Goal: Transaction & Acquisition: Purchase product/service

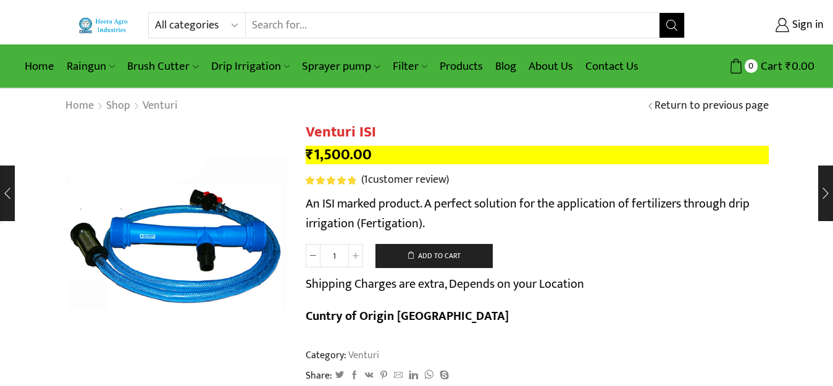
click at [195, 27] on select "All categories Accessories Air Release Valve Brush Cutter Domestic Use Drip Irr…" at bounding box center [200, 25] width 91 height 25
select select "air-release-valve"
click at [155, 13] on select "All categories Accessories Air Release Valve Brush Cutter Domestic Use Drip Irr…" at bounding box center [200, 25] width 91 height 25
click at [666, 23] on button "Search" at bounding box center [672, 25] width 25 height 25
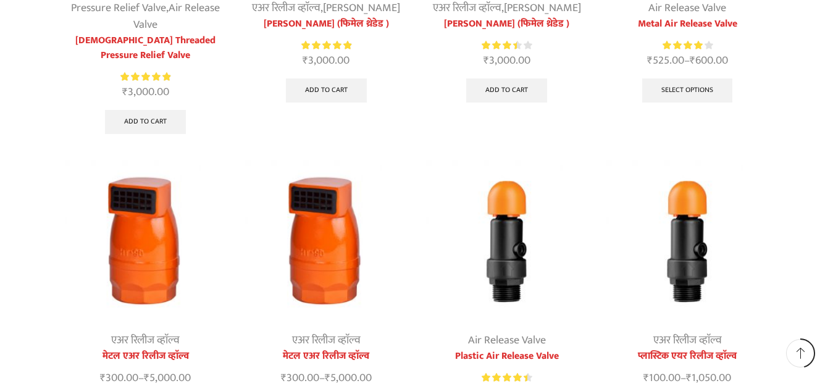
scroll to position [371, 0]
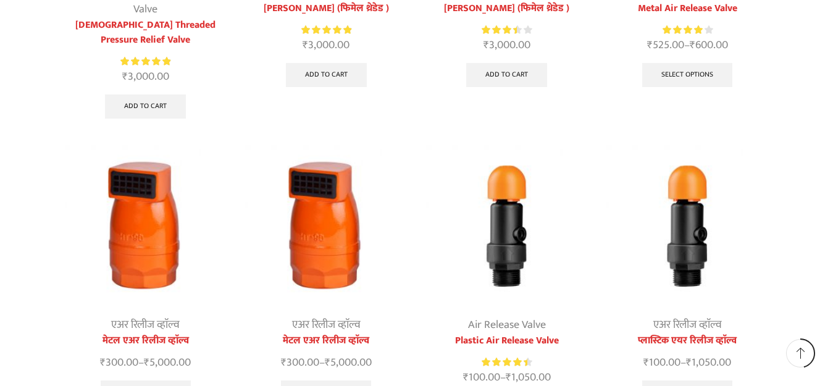
click at [518, 229] on img at bounding box center [507, 226] width 162 height 162
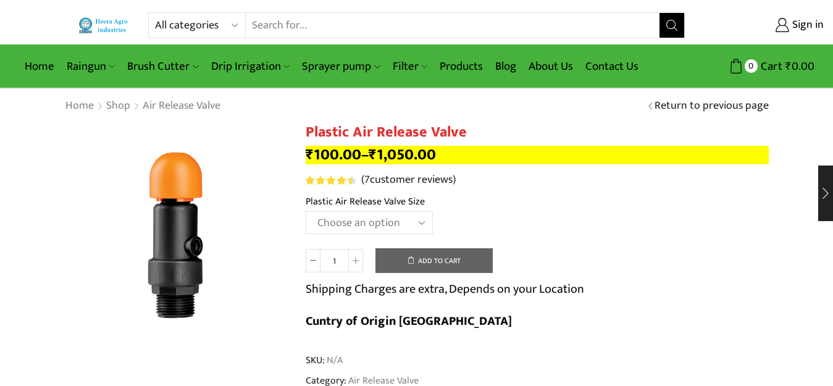
drag, startPoint x: 0, startPoint y: 0, endPoint x: 359, endPoint y: 219, distance: 420.2
click at [359, 219] on select "Choose an option HT-90P 2" HT88P 1"" at bounding box center [369, 222] width 127 height 23
